Goal: Transaction & Acquisition: Subscribe to service/newsletter

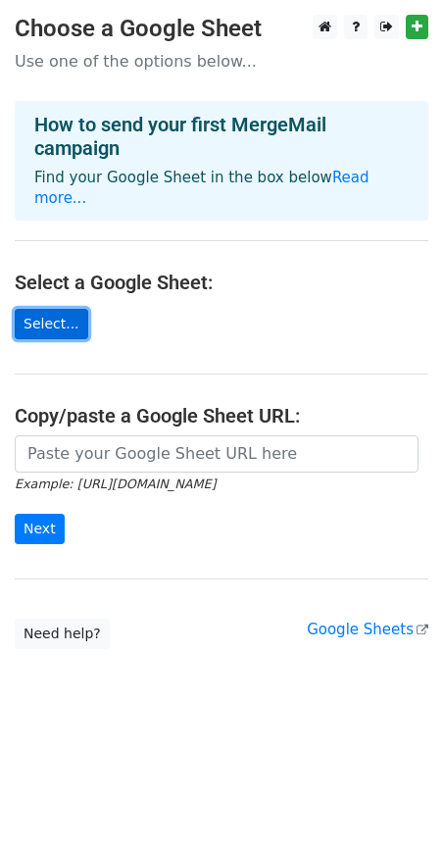
click at [37, 309] on link "Select..." at bounding box center [52, 324] width 74 height 30
click at [35, 309] on link "Select..." at bounding box center [52, 324] width 74 height 30
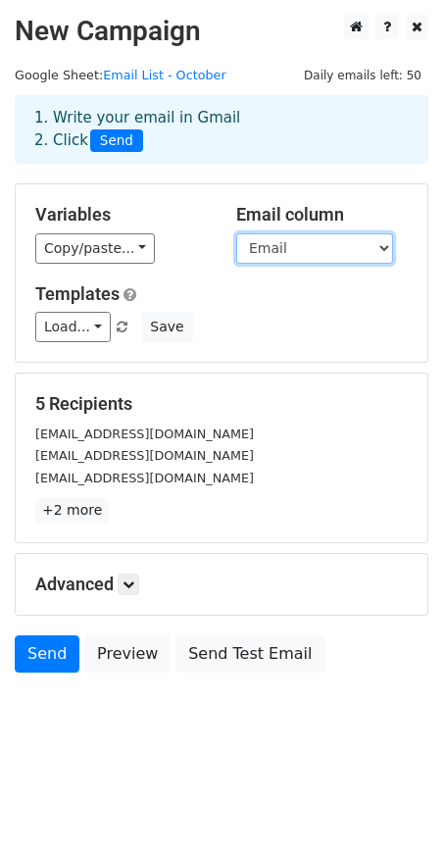
click at [295, 248] on select "Name Email Company" at bounding box center [314, 248] width 157 height 30
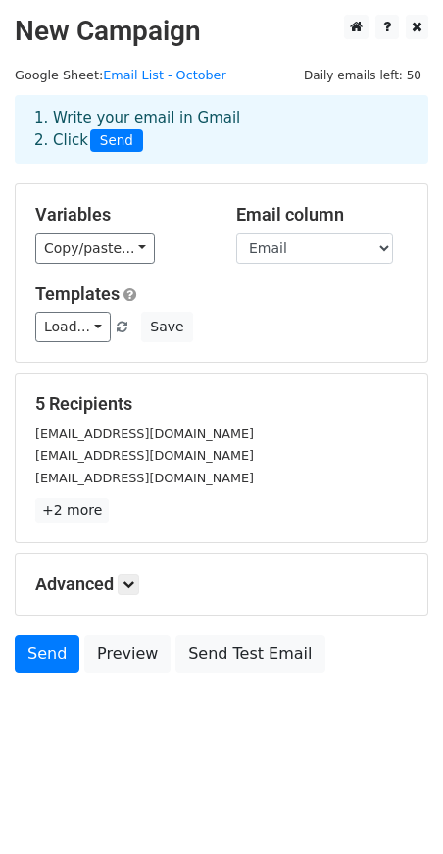
click at [151, 263] on div "Copy/paste... {{Name}} {{Email}} {{Company}}" at bounding box center [121, 248] width 172 height 30
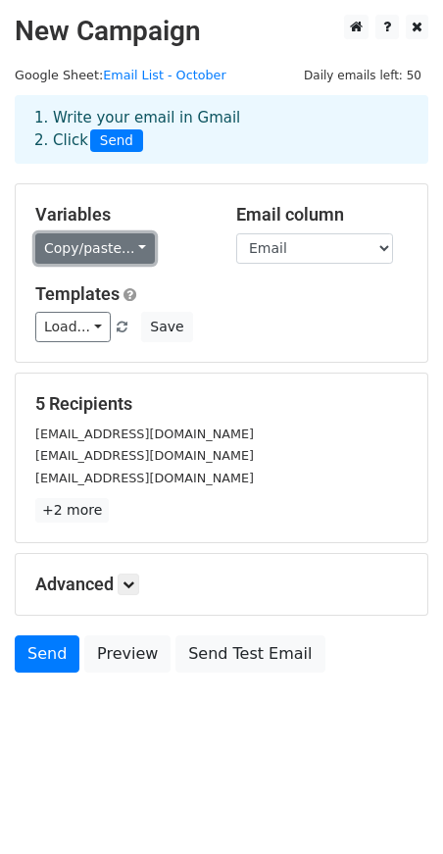
click at [124, 249] on link "Copy/paste..." at bounding box center [95, 248] width 120 height 30
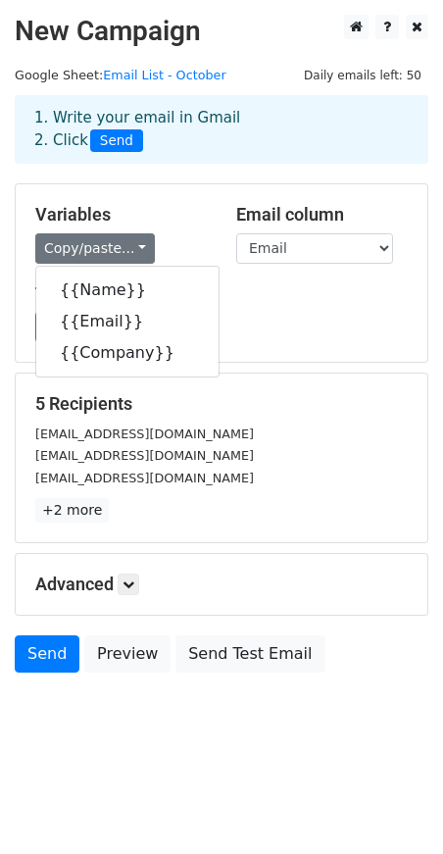
click at [192, 227] on div "Variables Copy/paste... {{Name}} {{Email}} {{Company}}" at bounding box center [121, 234] width 201 height 60
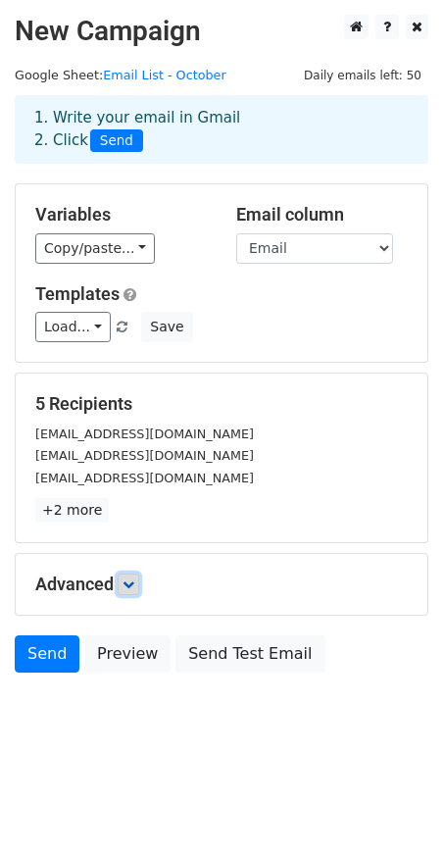
click at [122, 579] on link at bounding box center [129, 585] width 22 height 22
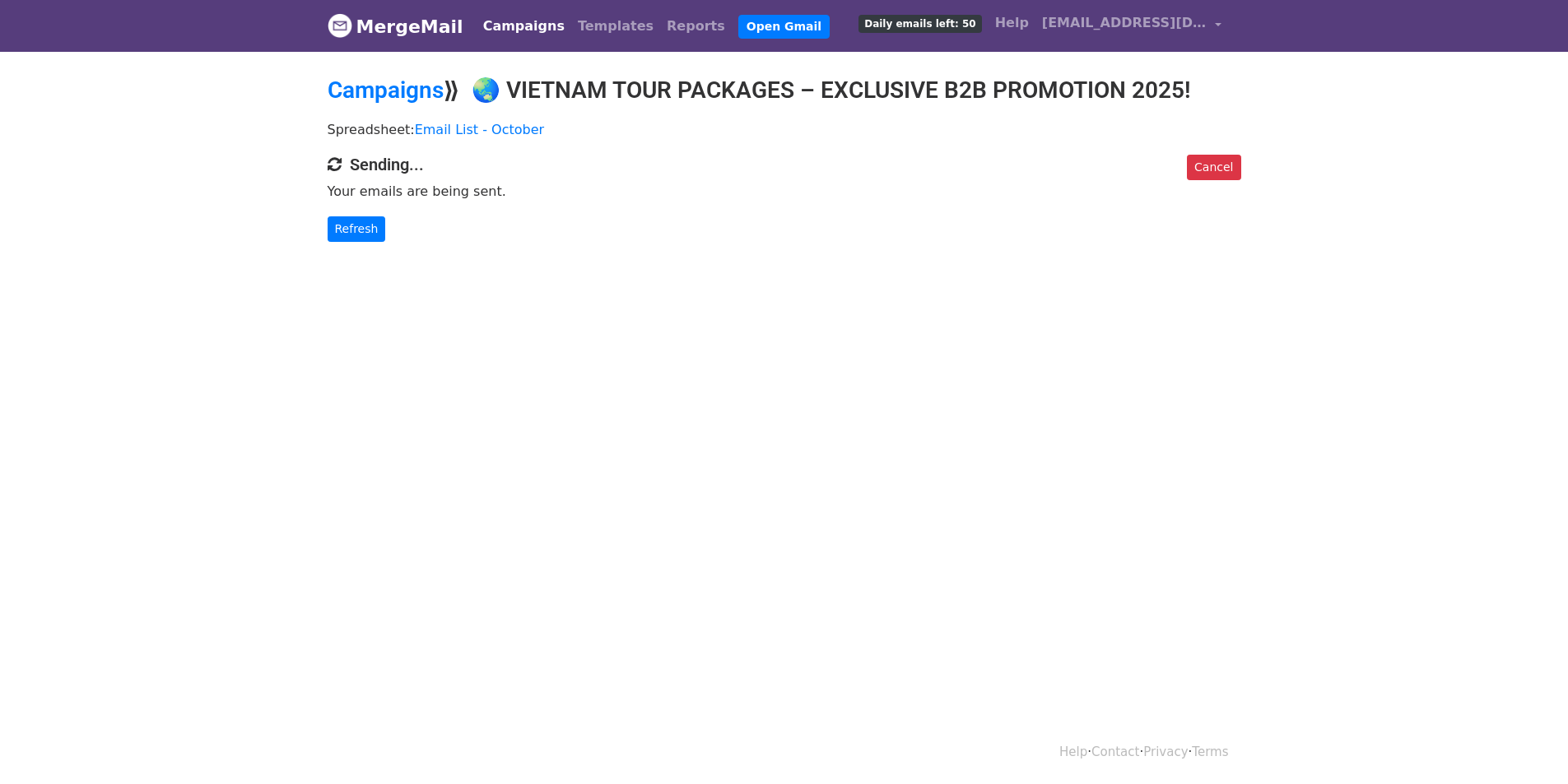
click at [970, 19] on span "Daily emails left: 50" at bounding box center [919, 24] width 122 height 18
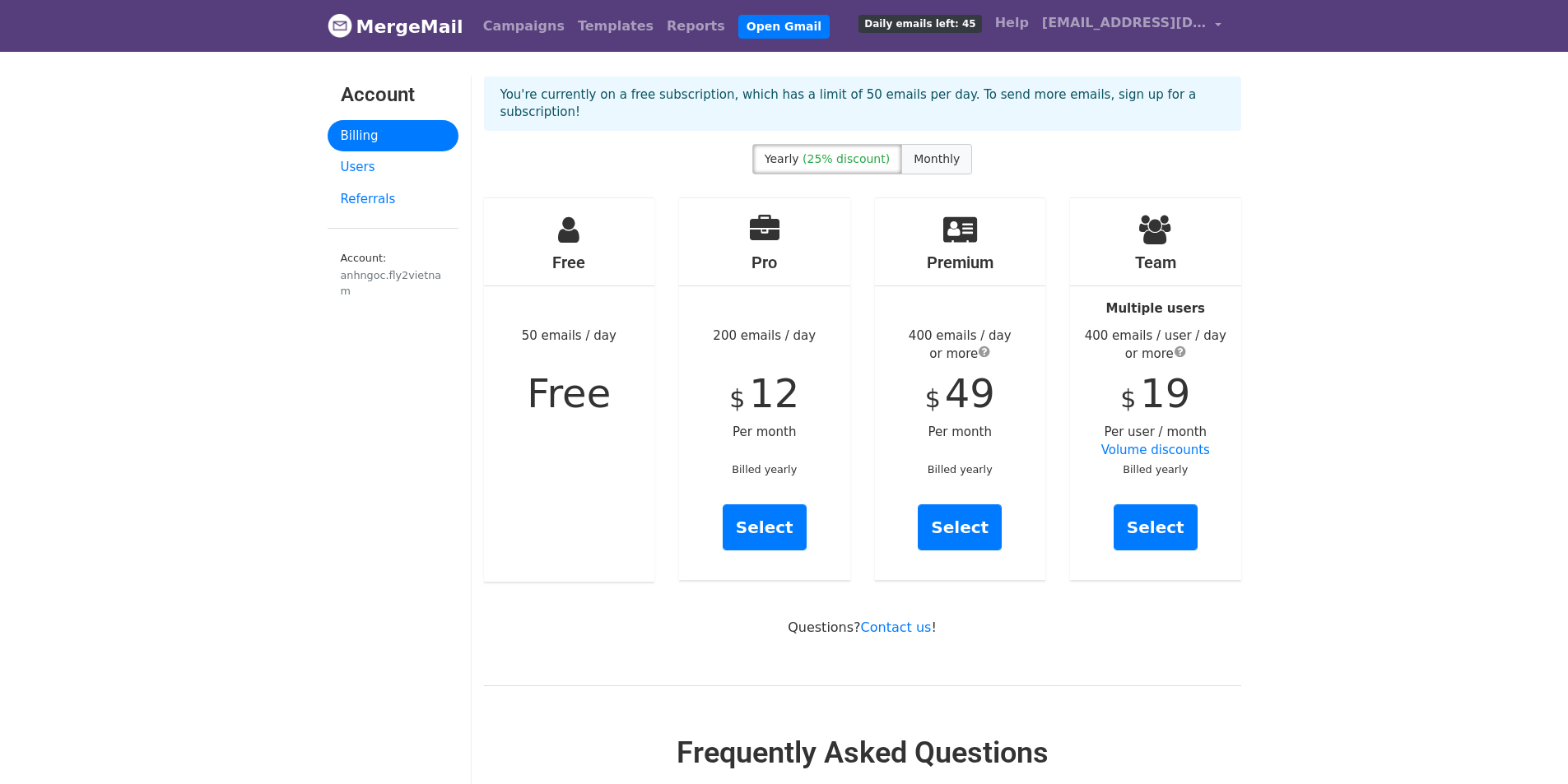
click at [940, 152] on label "Monthly" at bounding box center [936, 159] width 70 height 30
click at [842, 152] on span "(25% discount)" at bounding box center [846, 158] width 87 height 13
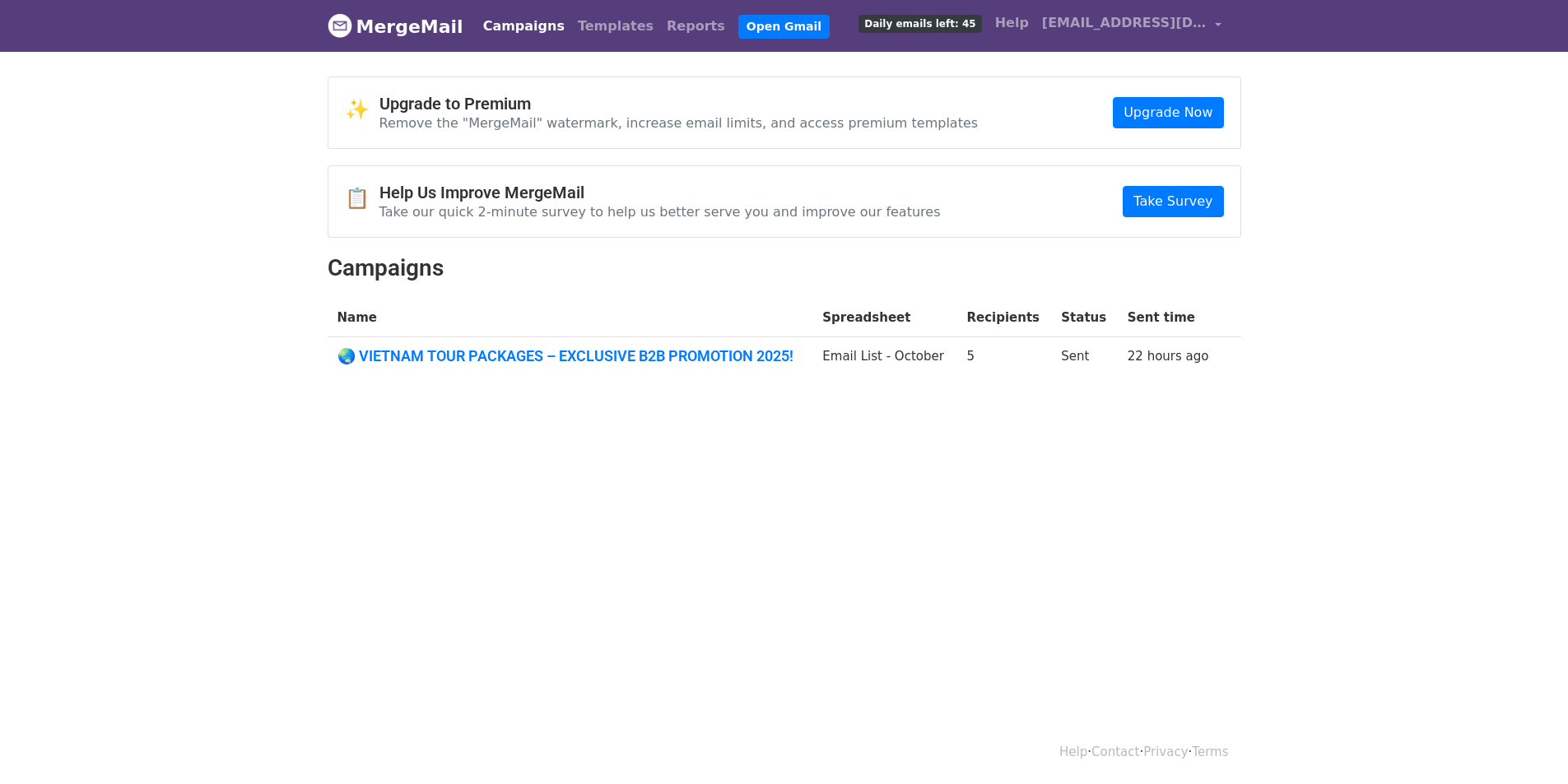
click at [1071, 356] on td "Sent" at bounding box center [1084, 359] width 65 height 44
click at [952, 20] on span "Daily emails left: 45" at bounding box center [919, 24] width 122 height 18
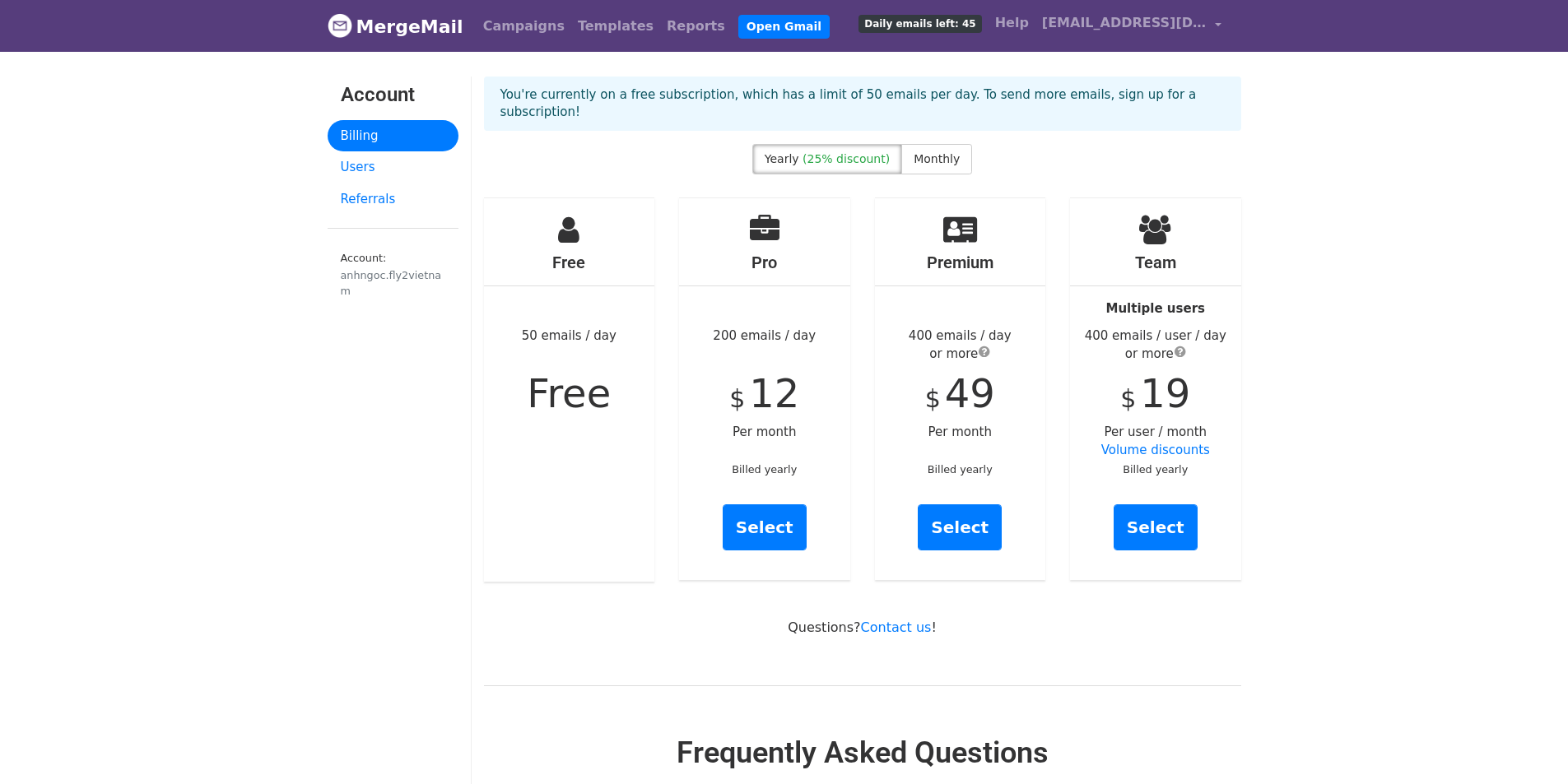
click at [888, 144] on label "Yearly (25% discount)" at bounding box center [827, 159] width 150 height 30
click at [958, 144] on label "Monthly" at bounding box center [936, 159] width 70 height 30
drag, startPoint x: 719, startPoint y: 318, endPoint x: 777, endPoint y: 324, distance: 58.3
click at [777, 324] on div "Pro 200 emails / day $ 16 Per month Billed monthly Select" at bounding box center [764, 388] width 171 height 382
click at [802, 366] on div "Pro 200 emails / day $ 16 Per month Billed monthly Select" at bounding box center [764, 388] width 171 height 382
